Goal: Contribute content: Contribute content

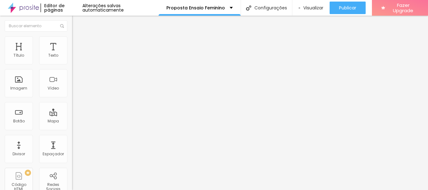
click at [72, 54] on span "Trocar imagem" at bounding box center [89, 51] width 34 height 5
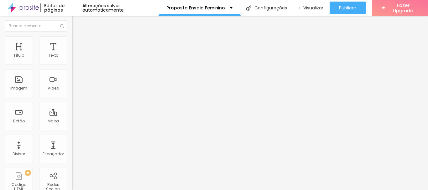
click at [72, 54] on span "Trocar imagem" at bounding box center [89, 51] width 34 height 5
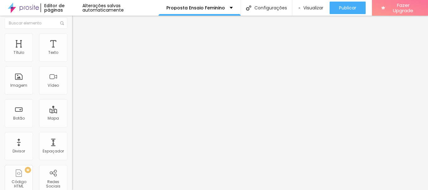
scroll to position [4, 0]
click at [72, 50] on span "Trocar imagem" at bounding box center [89, 47] width 34 height 5
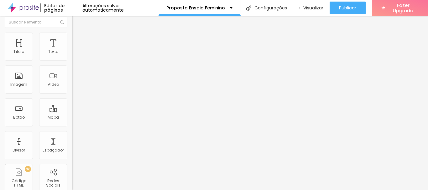
click at [342, 5] on span "Publicar" at bounding box center [347, 7] width 17 height 5
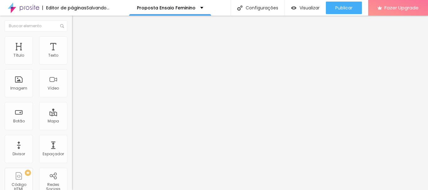
click at [72, 54] on span "Trocar imagem" at bounding box center [89, 51] width 34 height 5
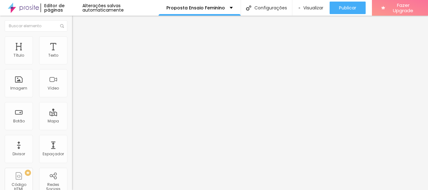
scroll to position [2595, 0]
